Goal: Transaction & Acquisition: Subscribe to service/newsletter

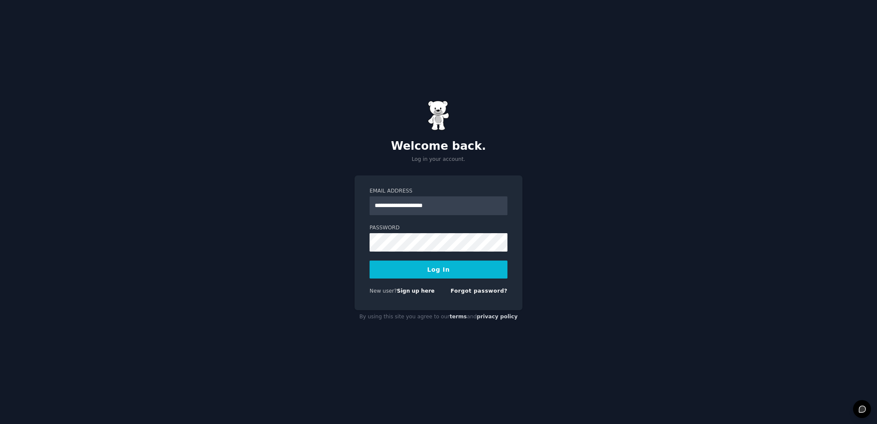
click at [430, 272] on button "Log In" at bounding box center [439, 270] width 138 height 18
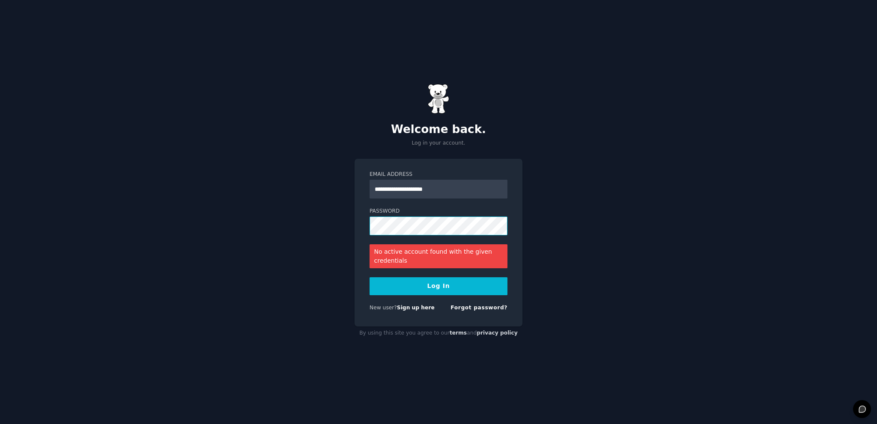
click at [370, 278] on button "Log In" at bounding box center [439, 287] width 138 height 18
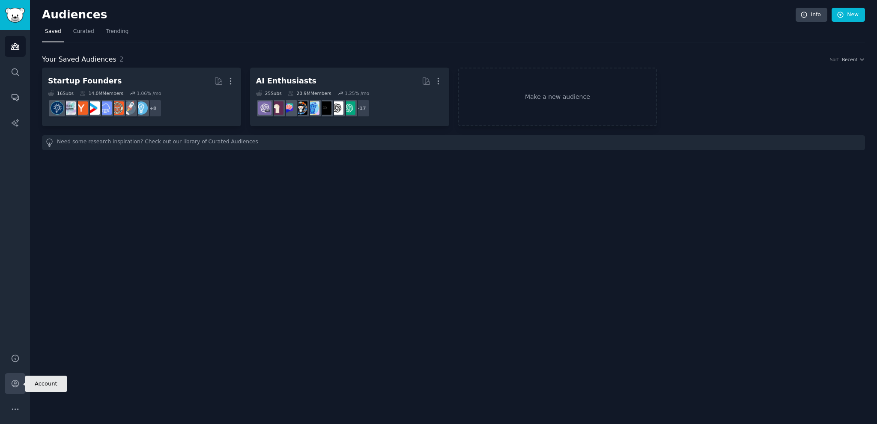
click at [15, 385] on icon "Sidebar" at bounding box center [15, 384] width 7 height 7
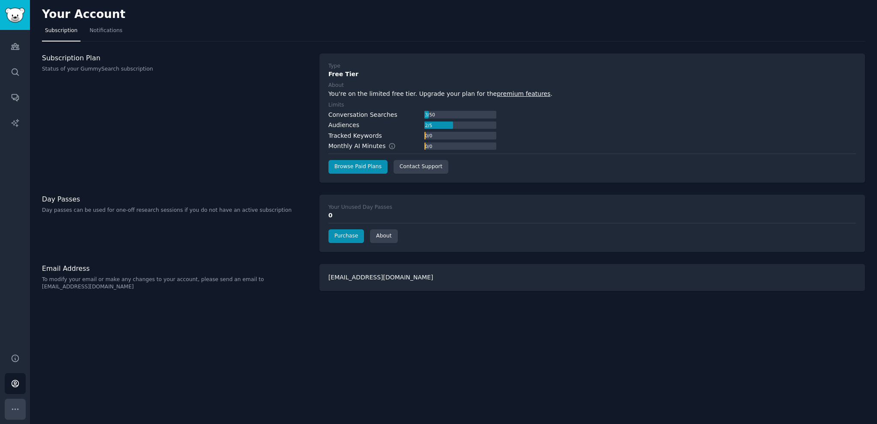
click at [14, 415] on button "More" at bounding box center [15, 409] width 21 height 21
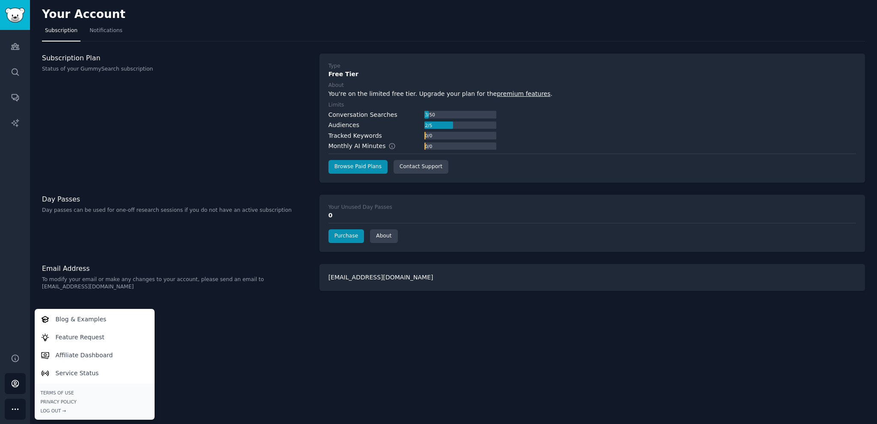
click at [9, 340] on div "Audiences Search Conversations AI Reports" at bounding box center [15, 187] width 30 height 314
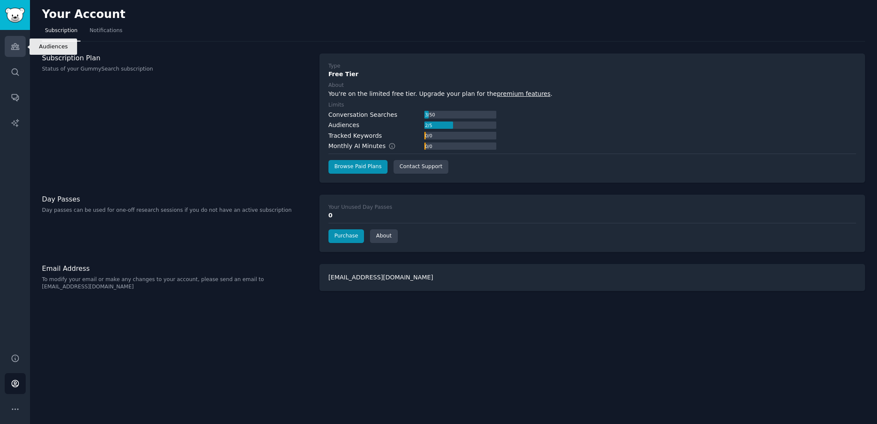
click at [14, 53] on link "Audiences" at bounding box center [15, 46] width 21 height 21
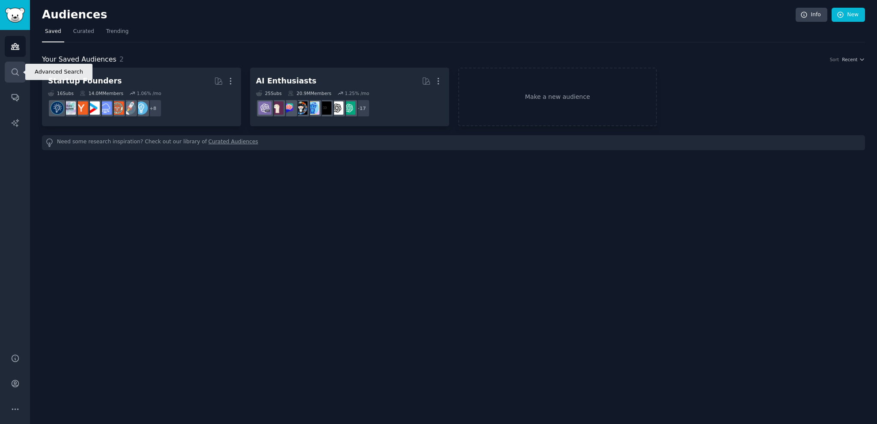
click at [14, 72] on icon "Sidebar" at bounding box center [15, 72] width 9 height 9
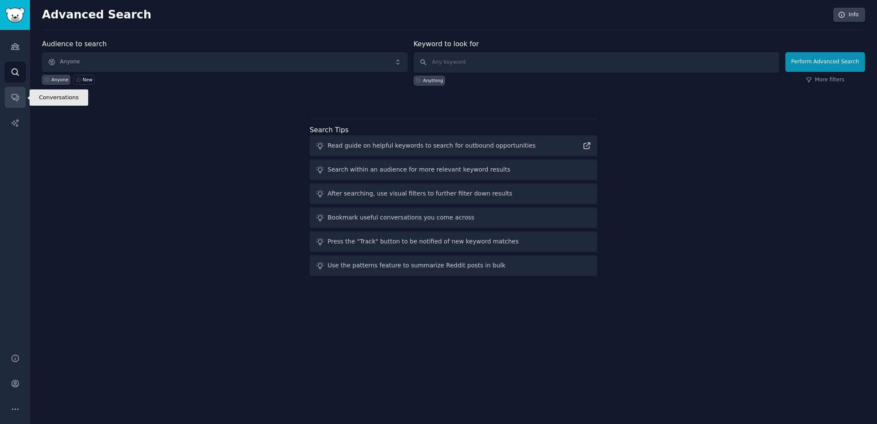
click at [16, 96] on icon "Sidebar" at bounding box center [15, 97] width 9 height 9
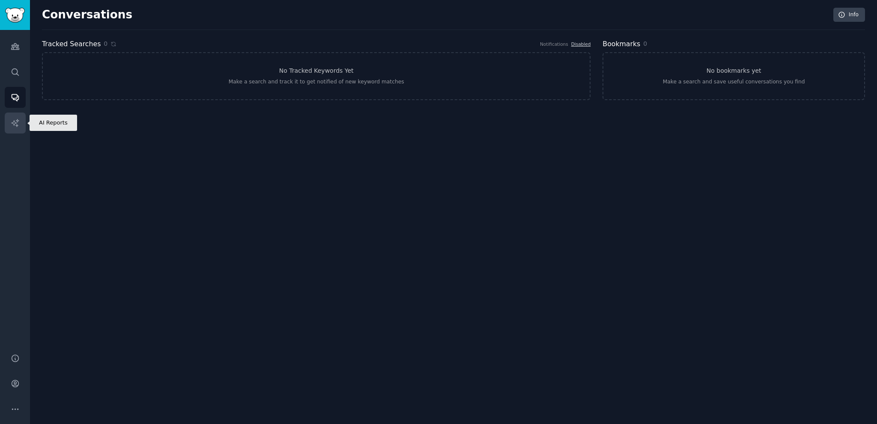
click at [20, 122] on link "AI Reports" at bounding box center [15, 123] width 21 height 21
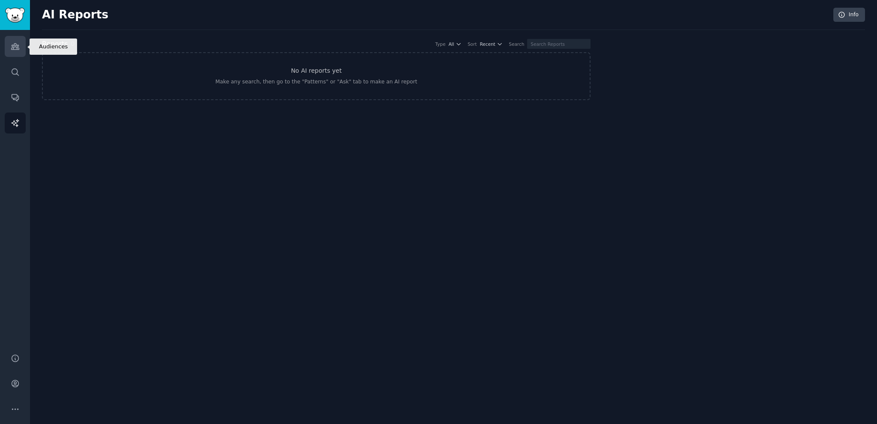
click at [19, 48] on icon "Sidebar" at bounding box center [15, 46] width 9 height 9
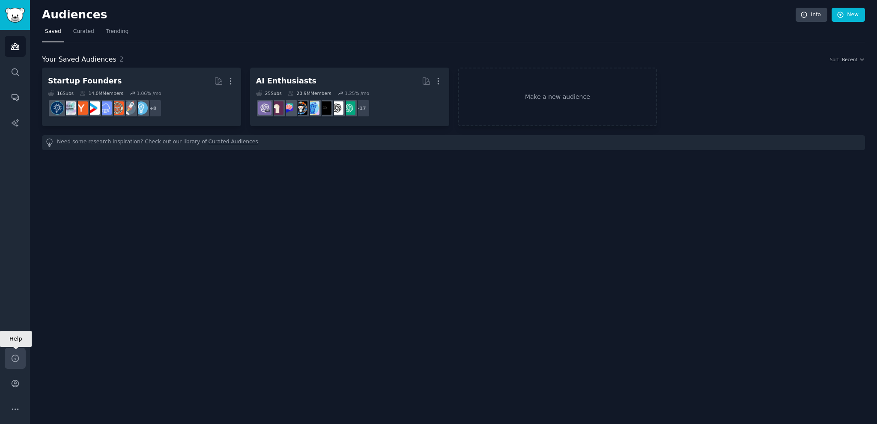
click at [13, 357] on icon "Sidebar" at bounding box center [15, 358] width 9 height 9
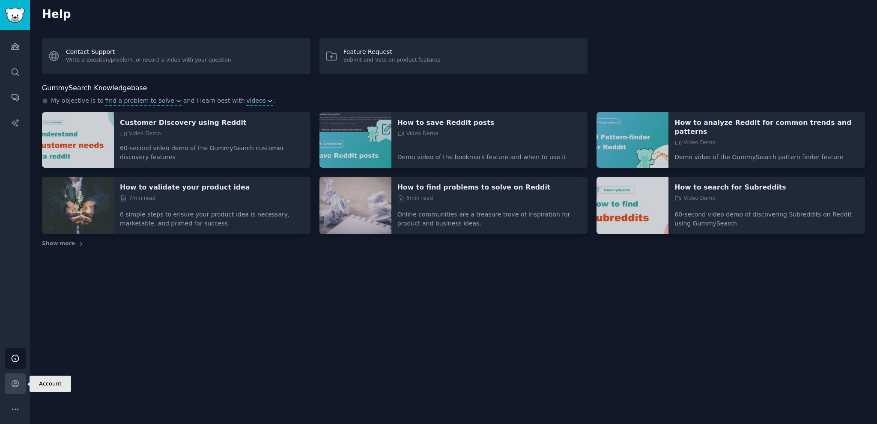
click at [18, 386] on icon "Sidebar" at bounding box center [15, 383] width 9 height 9
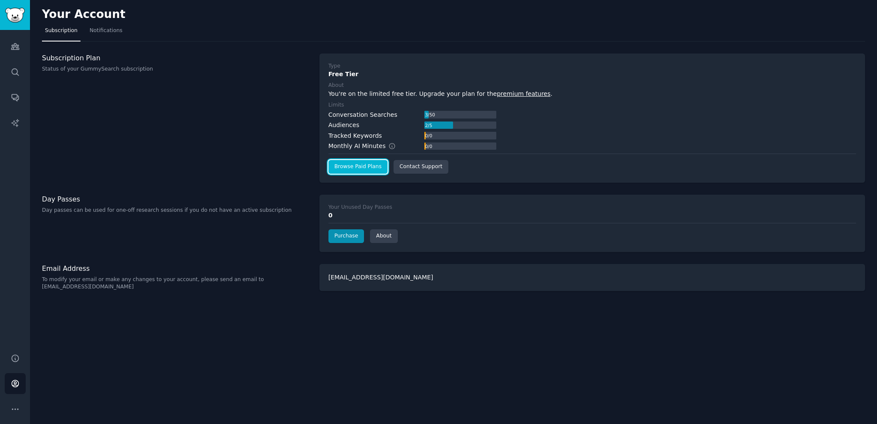
click at [340, 167] on link "Browse Paid Plans" at bounding box center [357, 167] width 59 height 14
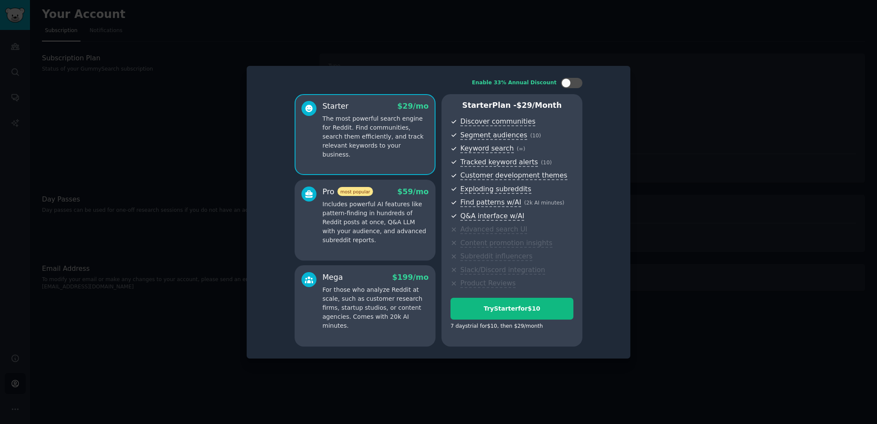
click at [661, 150] on div at bounding box center [438, 212] width 877 height 424
